Goal: Obtain resource: Download file/media

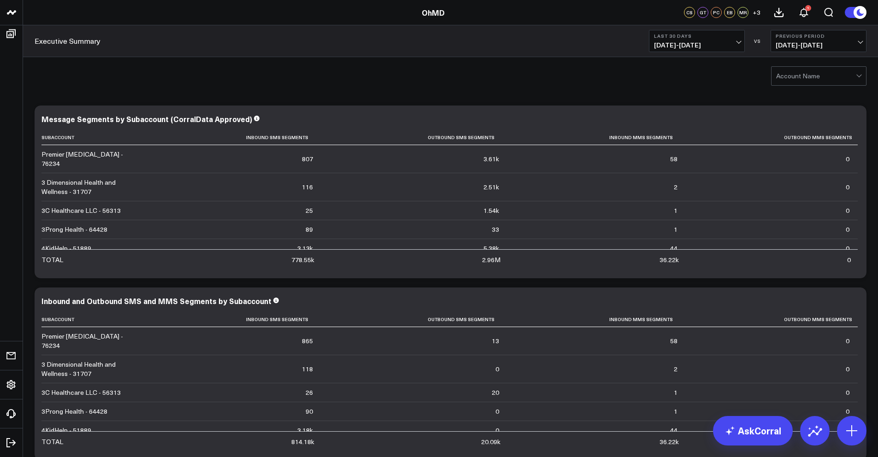
click at [789, 72] on div at bounding box center [816, 76] width 80 height 18
type input "concierge ped"
click at [809, 95] on div "Concierge Pediatrics - 102211" at bounding box center [818, 99] width 94 height 26
click at [713, 42] on span "07/21/25 - 08/19/25" at bounding box center [697, 44] width 86 height 7
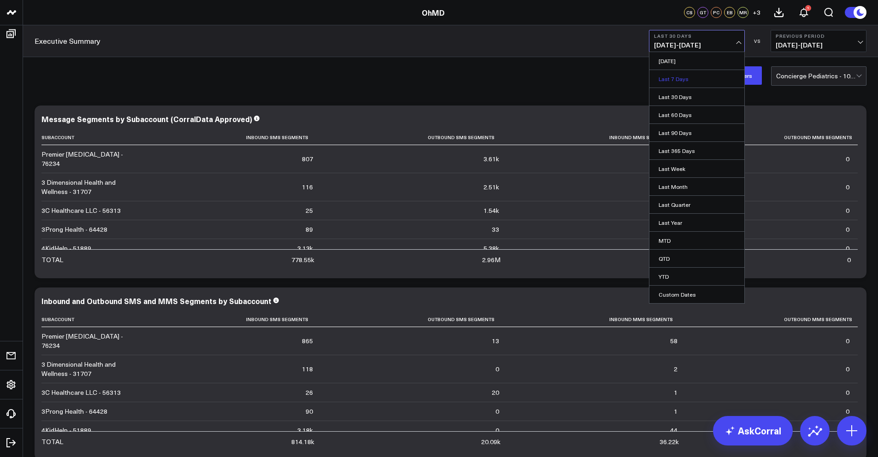
click at [678, 78] on link "Last 7 Days" at bounding box center [696, 79] width 95 height 18
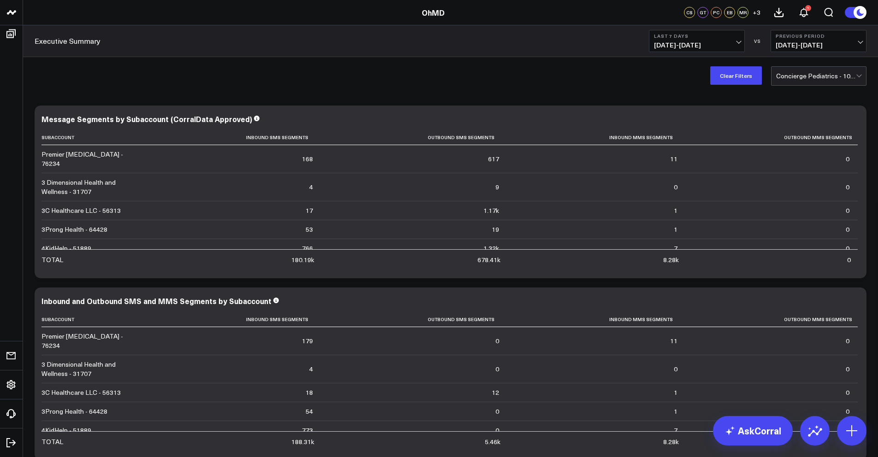
click at [728, 46] on span "08/13/25 - 08/19/25" at bounding box center [697, 44] width 86 height 7
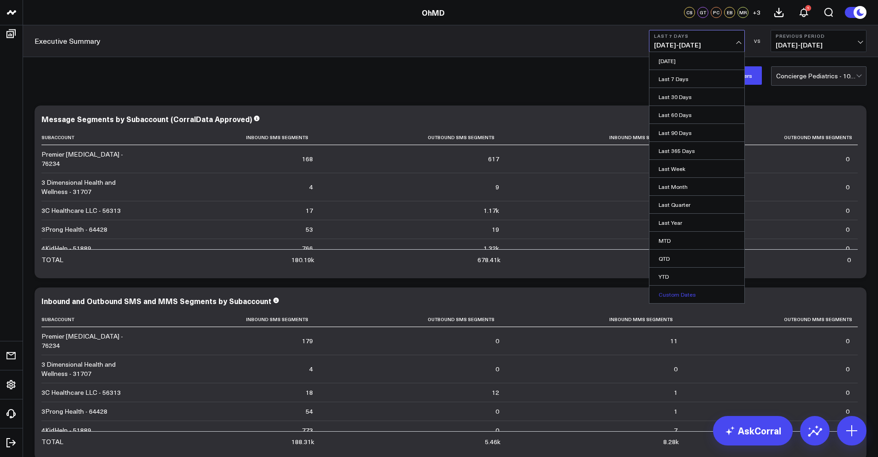
click at [682, 301] on link "Custom Dates" at bounding box center [696, 295] width 95 height 18
select select "7"
select select "2025"
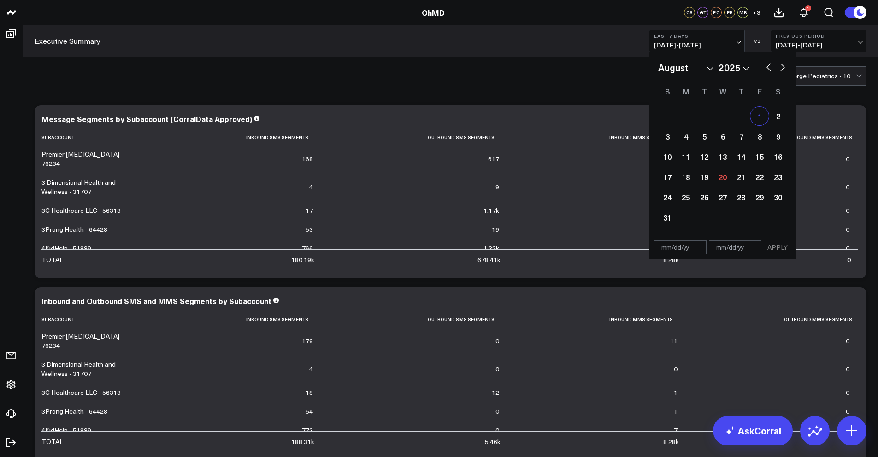
click at [757, 116] on div "1" at bounding box center [759, 116] width 18 height 18
type input "08/01/25"
select select "7"
select select "2025"
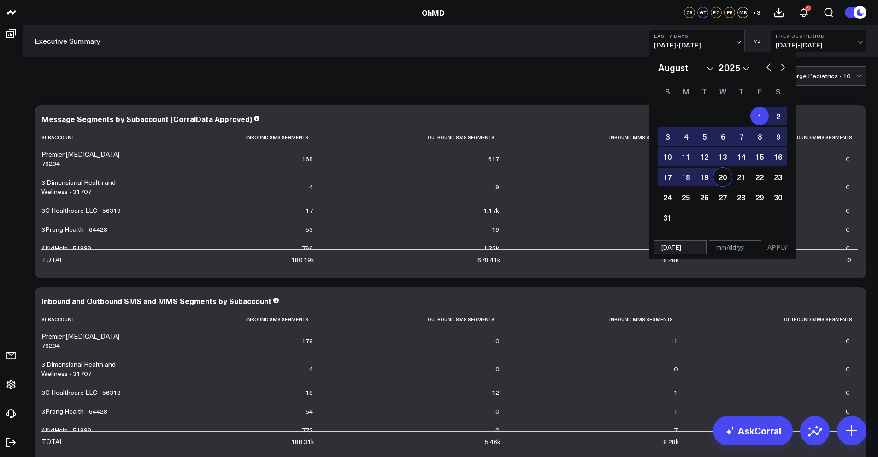
click at [723, 181] on div "20" at bounding box center [722, 177] width 18 height 18
type input "08/20/25"
select select "7"
select select "2025"
click at [778, 249] on button "APPLY" at bounding box center [777, 248] width 28 height 14
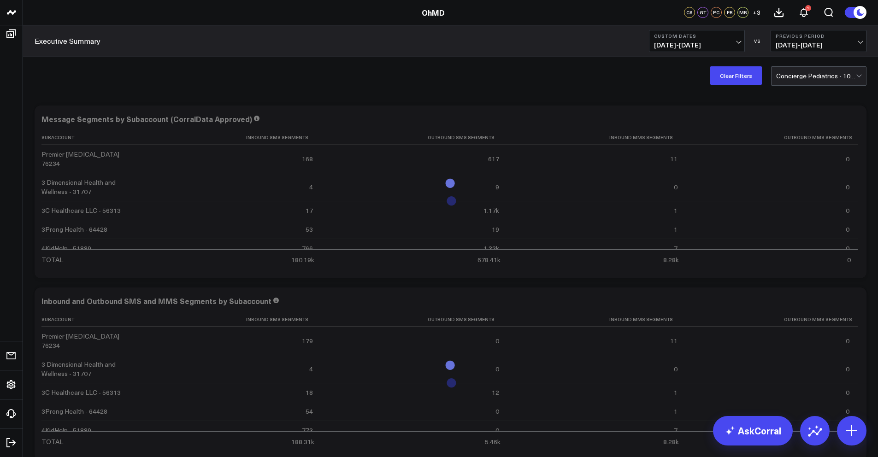
click at [824, 40] on button "Previous Period 07/12/25 - 07/31/25" at bounding box center [818, 41] width 96 height 22
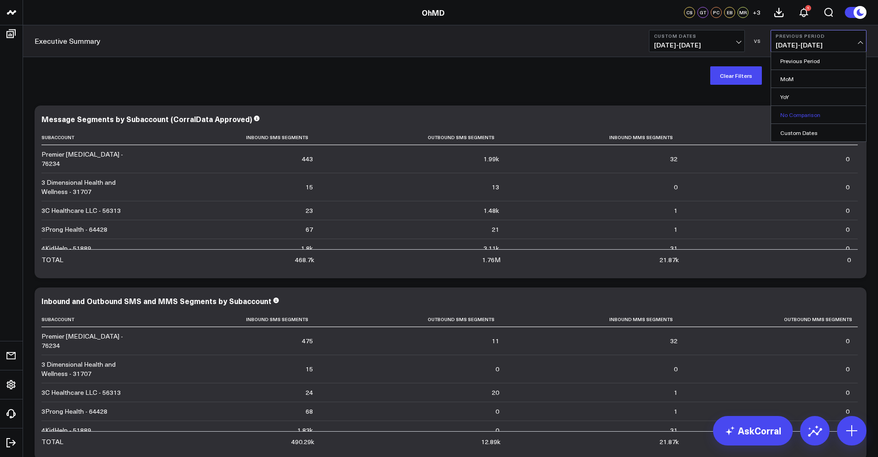
click at [803, 118] on link "No Comparison" at bounding box center [818, 115] width 95 height 18
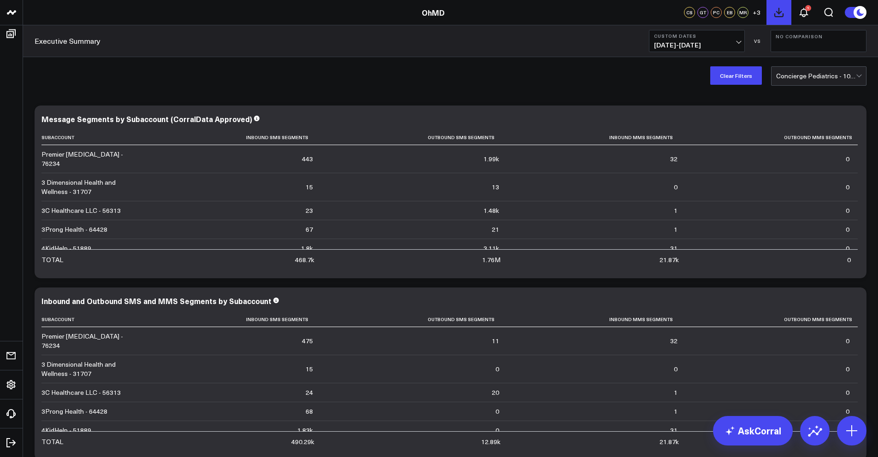
click at [781, 18] on icon at bounding box center [778, 12] width 11 height 11
click at [810, 14] on button "1" at bounding box center [803, 12] width 25 height 25
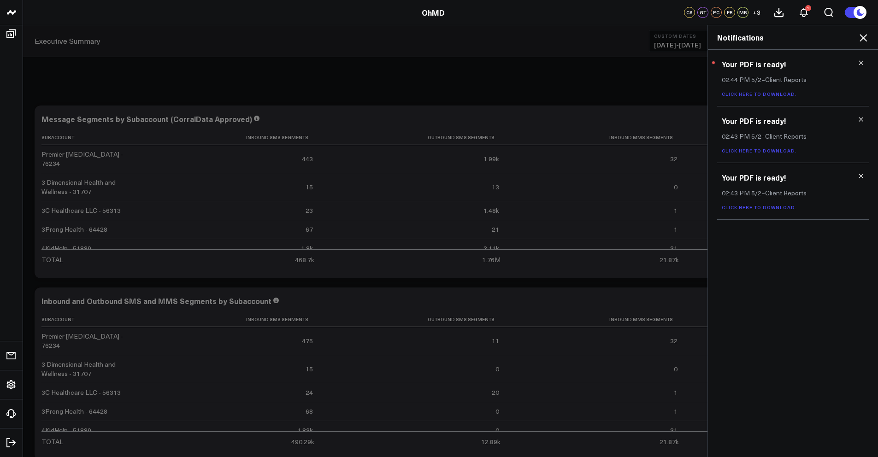
click at [750, 95] on link "Click here to download." at bounding box center [759, 94] width 75 height 6
click at [860, 35] on icon at bounding box center [862, 37] width 7 height 7
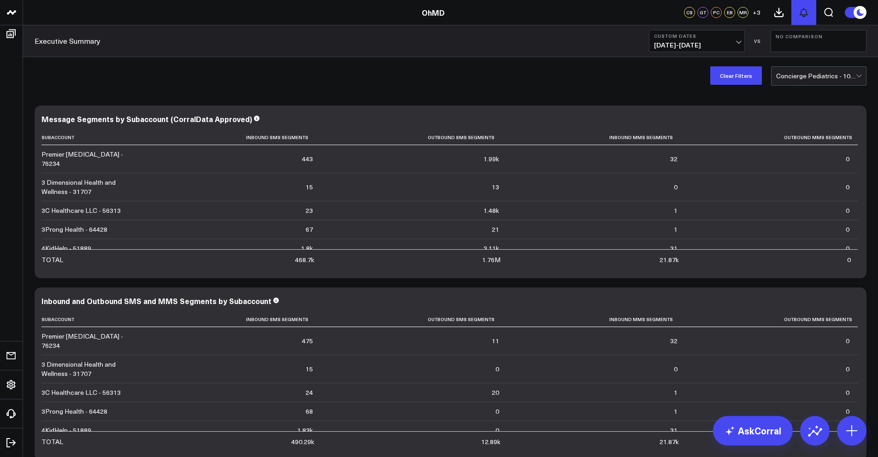
click at [806, 15] on icon at bounding box center [803, 12] width 7 height 8
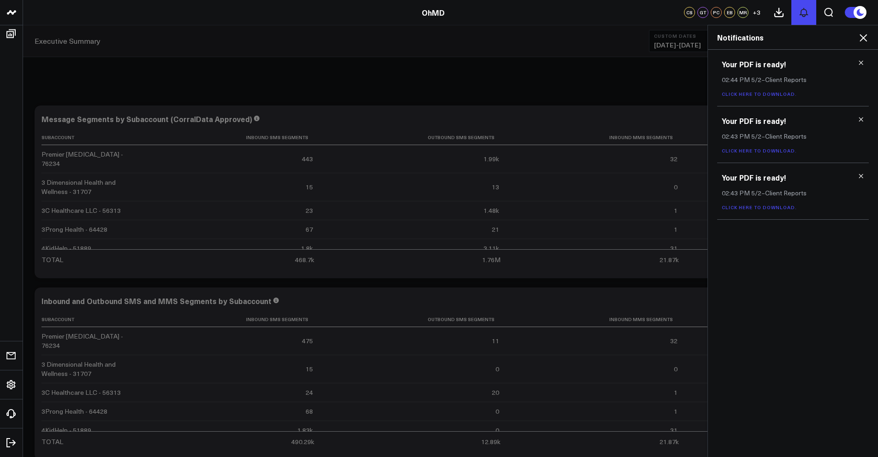
click at [805, 16] on icon at bounding box center [803, 12] width 11 height 11
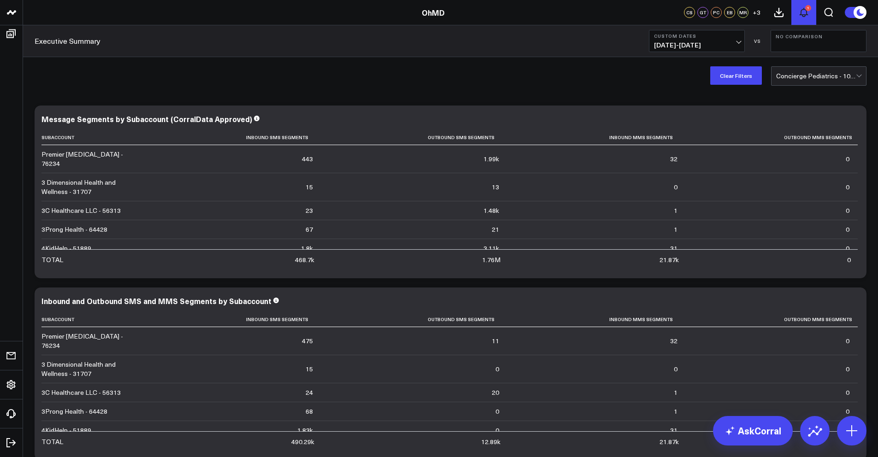
click at [810, 13] on button "1" at bounding box center [803, 12] width 25 height 25
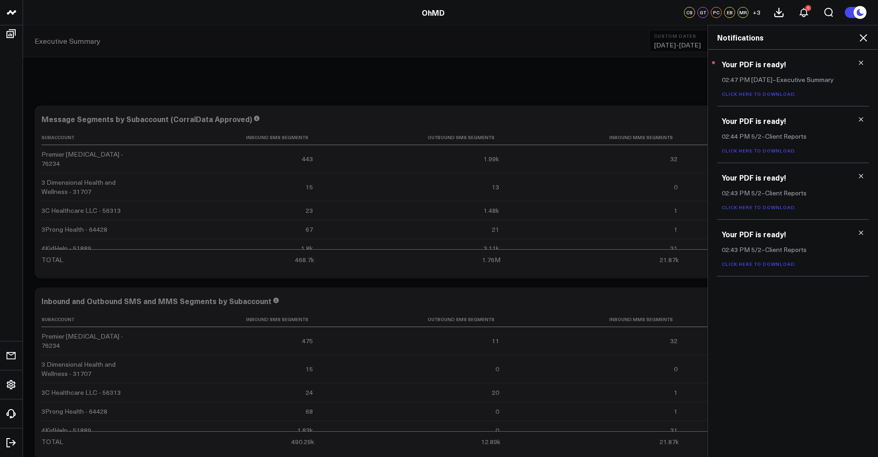
click at [774, 93] on link "Click here to download." at bounding box center [759, 94] width 75 height 6
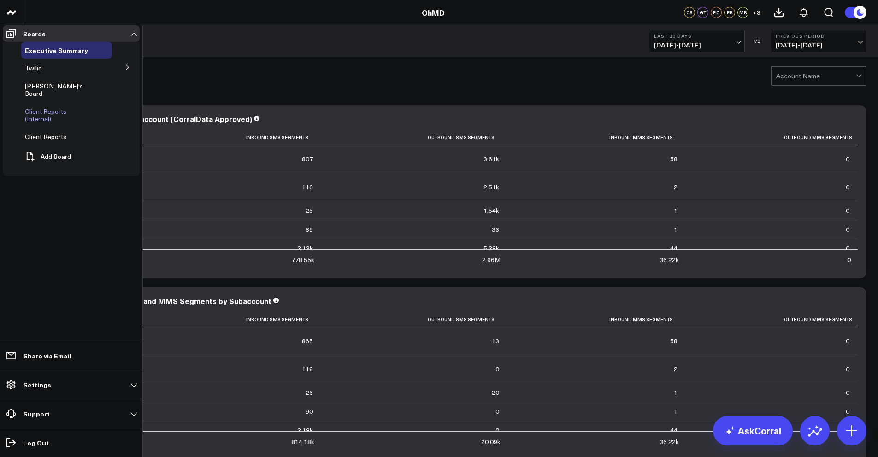
click at [44, 111] on span "Client Reports (Internal)" at bounding box center [45, 115] width 41 height 16
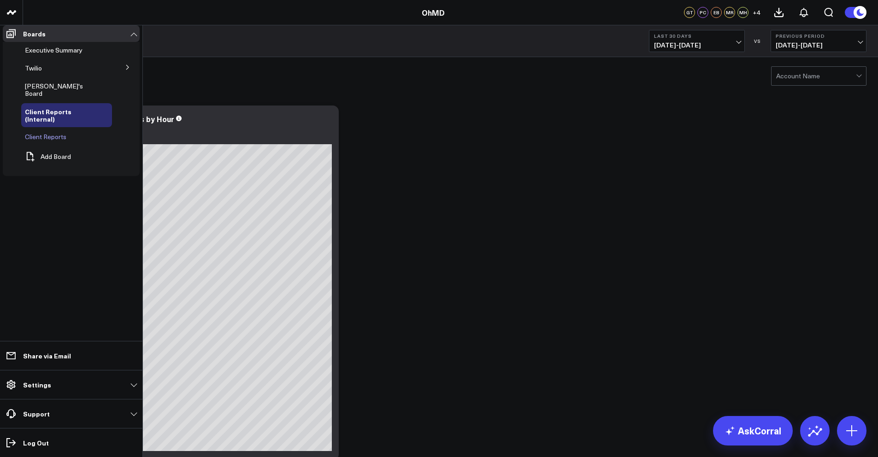
click at [49, 132] on span "Client Reports" at bounding box center [45, 136] width 41 height 9
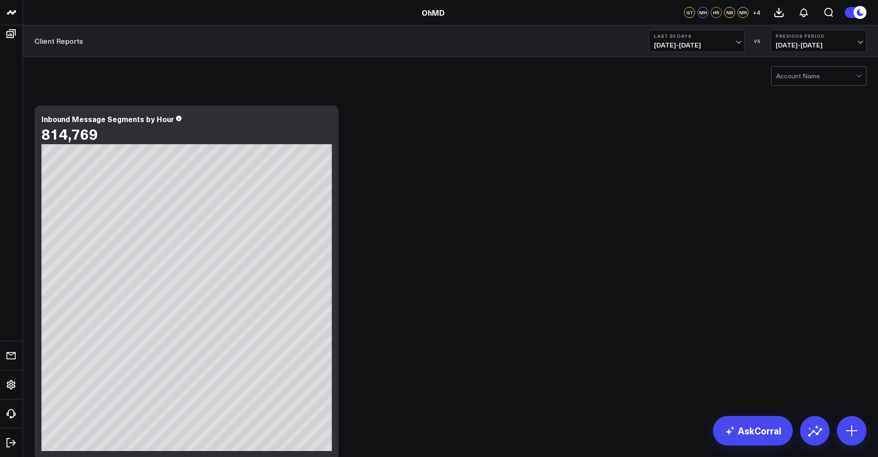
click at [818, 69] on div at bounding box center [816, 76] width 80 height 18
type input "concierge ped"
click at [810, 100] on div "Concierge Pediatrics - 102211" at bounding box center [818, 99] width 94 height 26
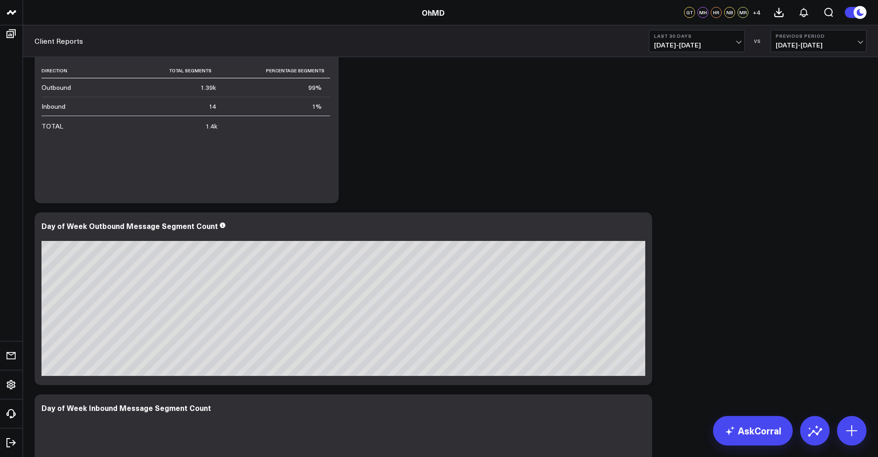
scroll to position [1043, 0]
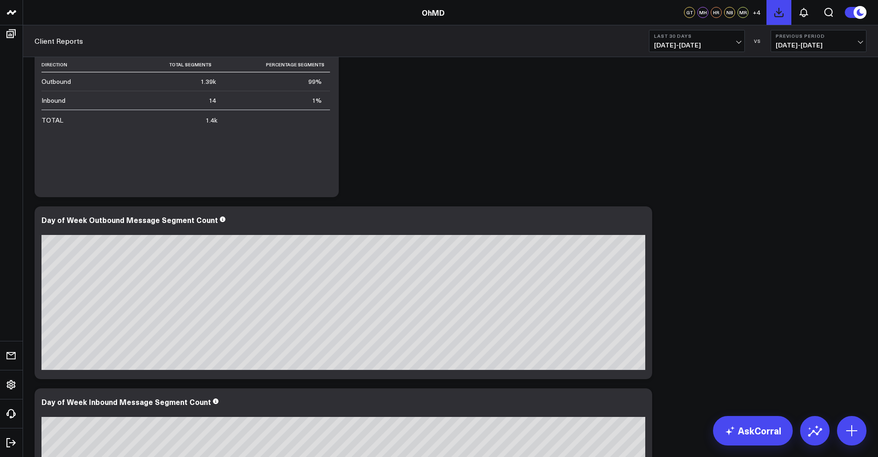
click at [775, 13] on icon at bounding box center [778, 12] width 11 height 11
click at [781, 14] on icon at bounding box center [778, 12] width 11 height 11
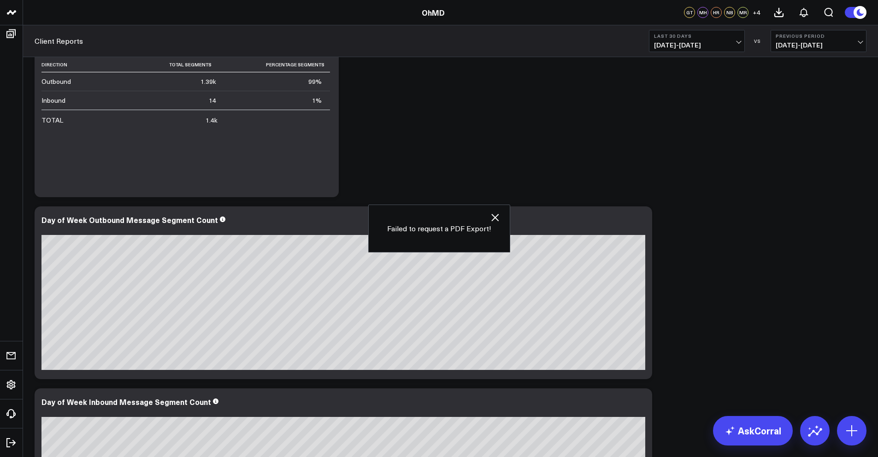
click at [860, 14] on icon at bounding box center [860, 12] width 7 height 7
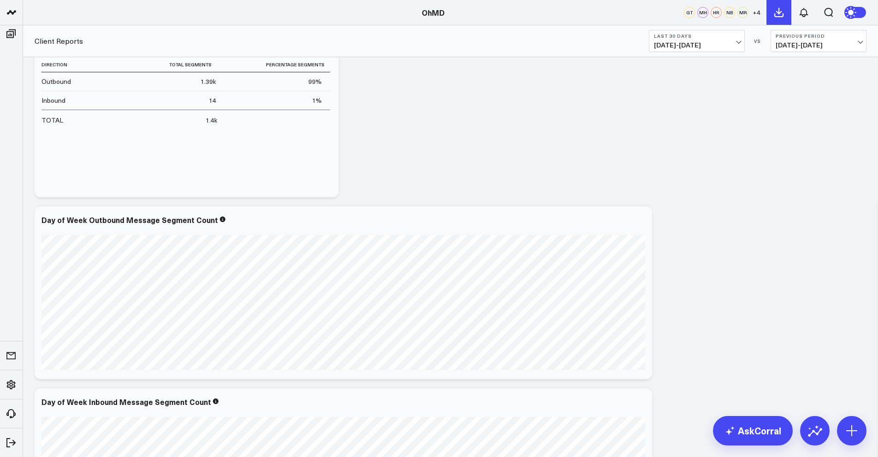
click at [781, 15] on icon at bounding box center [778, 12] width 11 height 11
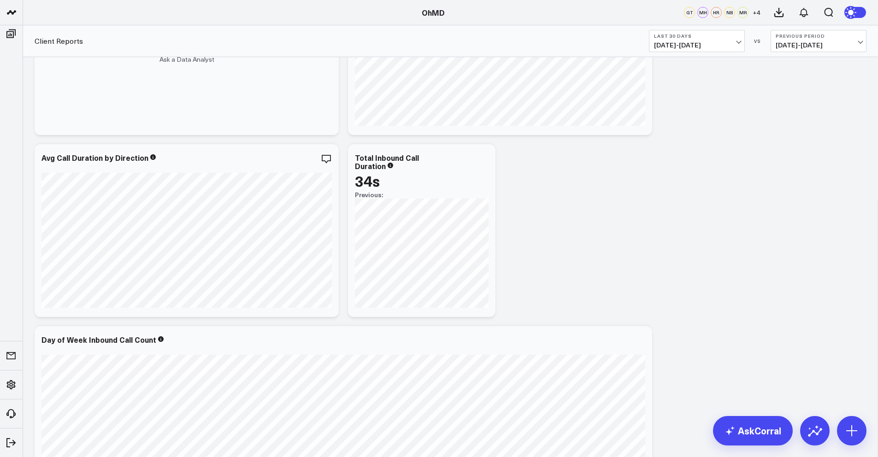
scroll to position [2714, 0]
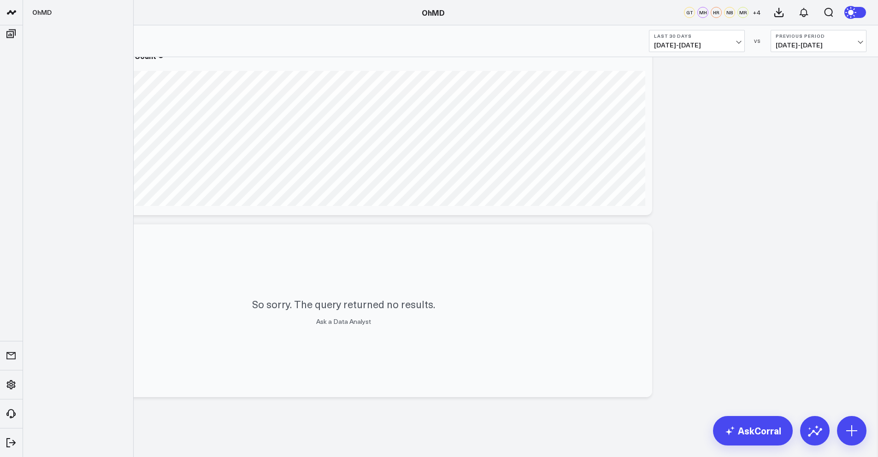
click at [13, 13] on icon at bounding box center [11, 12] width 5 height 4
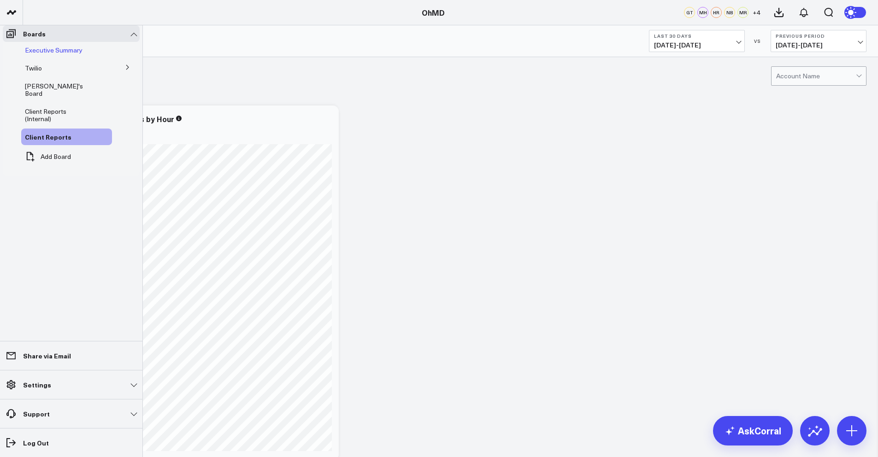
click at [74, 54] on span "Executive Summary" at bounding box center [54, 50] width 58 height 9
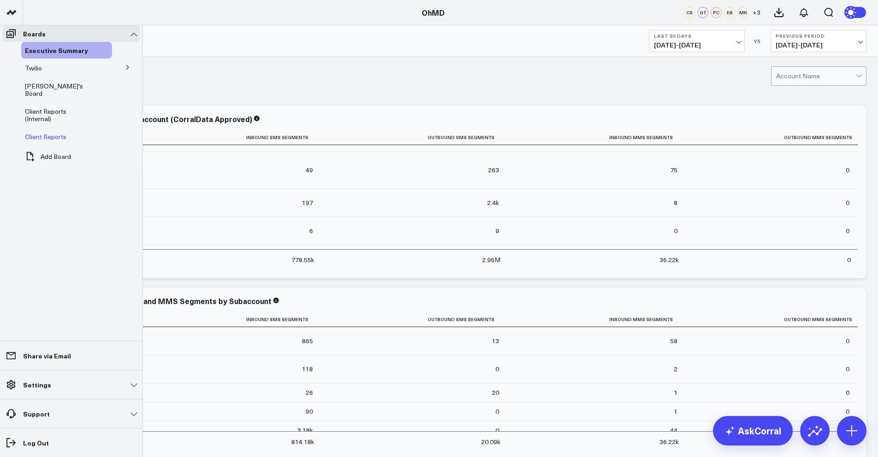
click at [45, 132] on span "Client Reports" at bounding box center [45, 136] width 41 height 9
